Goal: Information Seeking & Learning: Learn about a topic

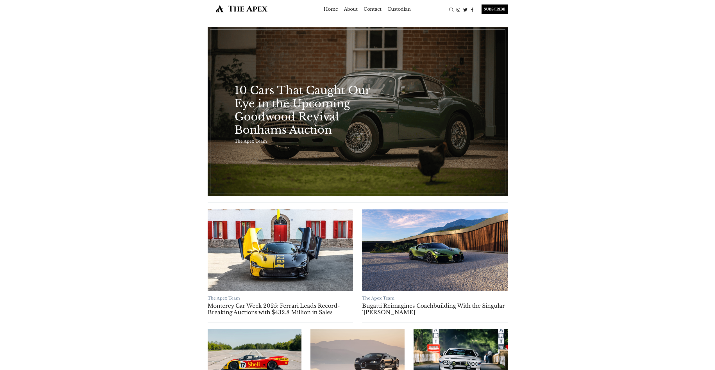
scroll to position [131, 0]
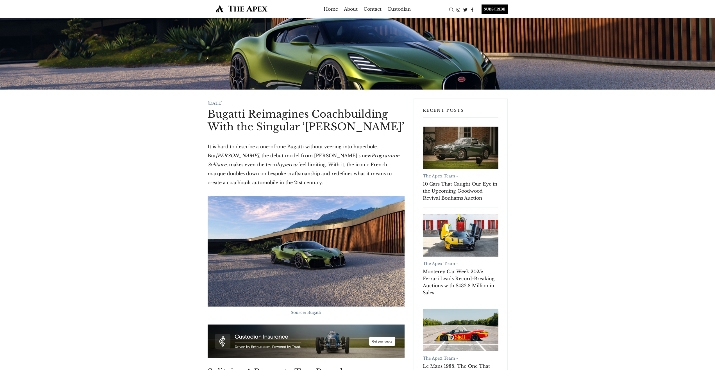
scroll to position [53, 0]
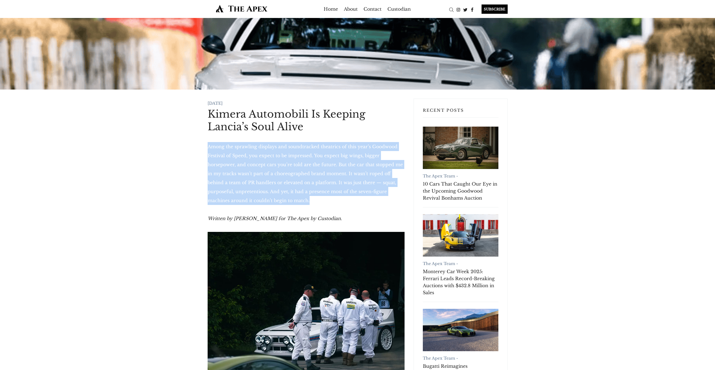
drag, startPoint x: 268, startPoint y: 203, endPoint x: 208, endPoint y: 149, distance: 80.8
click at [208, 149] on p "Among the sprawling displays and soundtracked theatrics of this year’s Goodwood…" at bounding box center [306, 173] width 197 height 63
copy p "Among the sprawling displays and soundtracked theatrics of this year’s Goodwood…"
click at [233, 177] on p "Among the sprawling displays and soundtracked theatrics of this year’s Goodwood…" at bounding box center [306, 173] width 197 height 63
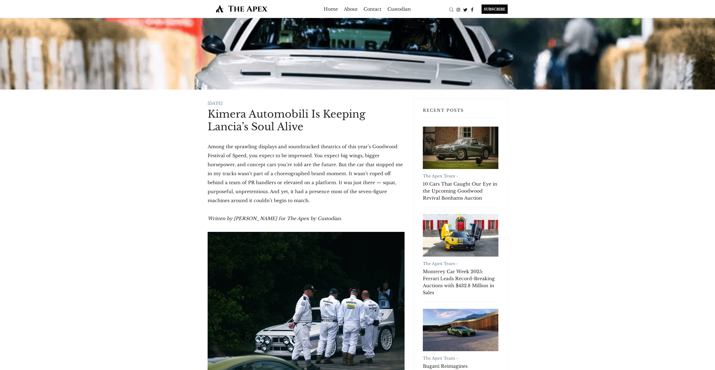
click at [262, 195] on p "Among the sprawling displays and soundtracked theatrics of this year’s Goodwood…" at bounding box center [306, 173] width 197 height 63
click at [298, 202] on p "Among the sprawling displays and soundtracked theatrics of this year’s Goodwood…" at bounding box center [306, 173] width 197 height 63
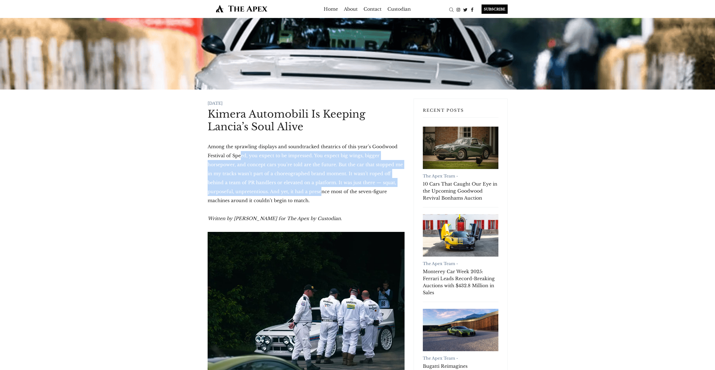
drag, startPoint x: 289, startPoint y: 193, endPoint x: 238, endPoint y: 146, distance: 68.4
click at [240, 151] on p "Among the sprawling displays and soundtracked theatrics of this year’s Goodwood…" at bounding box center [306, 173] width 197 height 63
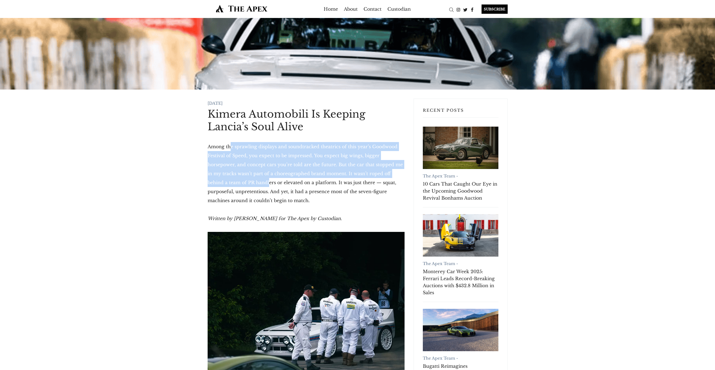
drag, startPoint x: 229, startPoint y: 142, endPoint x: 248, endPoint y: 184, distance: 46.3
click at [248, 184] on p "Among the sprawling displays and soundtracked theatrics of this year’s Goodwood…" at bounding box center [306, 173] width 197 height 63
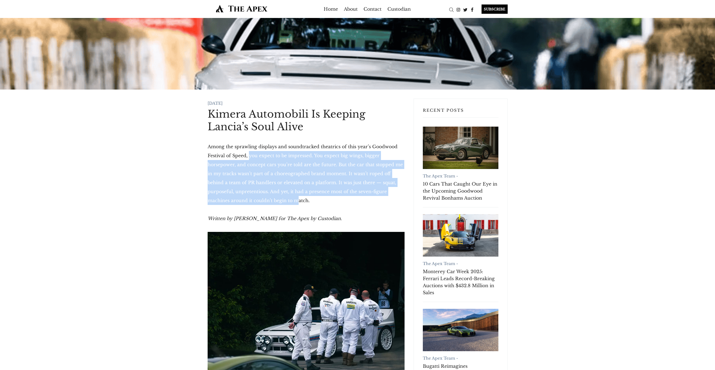
drag, startPoint x: 253, startPoint y: 199, endPoint x: 248, endPoint y: 153, distance: 46.7
click at [248, 157] on p "Among the sprawling displays and soundtracked theatrics of this year’s Goodwood…" at bounding box center [306, 173] width 197 height 63
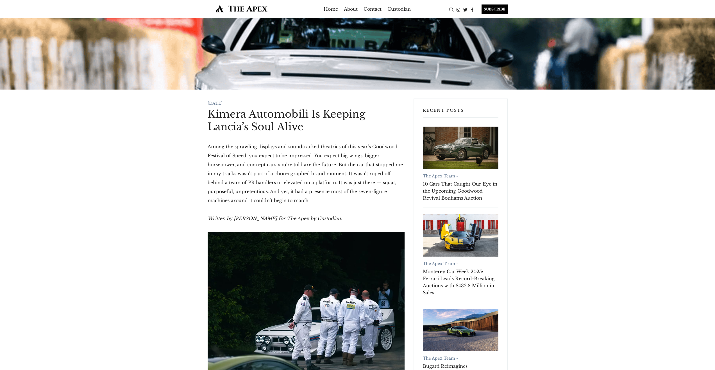
click at [248, 153] on p "Among the sprawling displays and soundtracked theatrics of this year’s Goodwood…" at bounding box center [306, 173] width 197 height 63
